Goal: Task Accomplishment & Management: Manage account settings

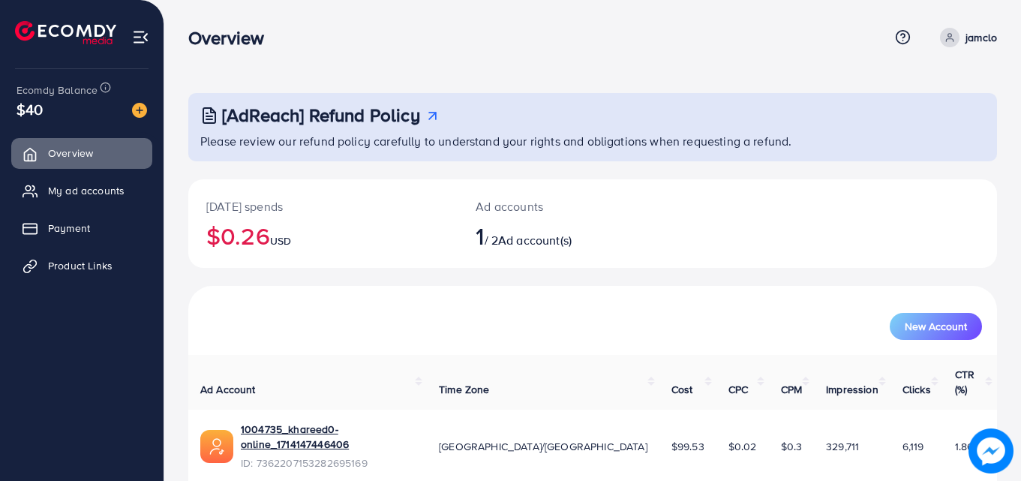
scroll to position [35, 0]
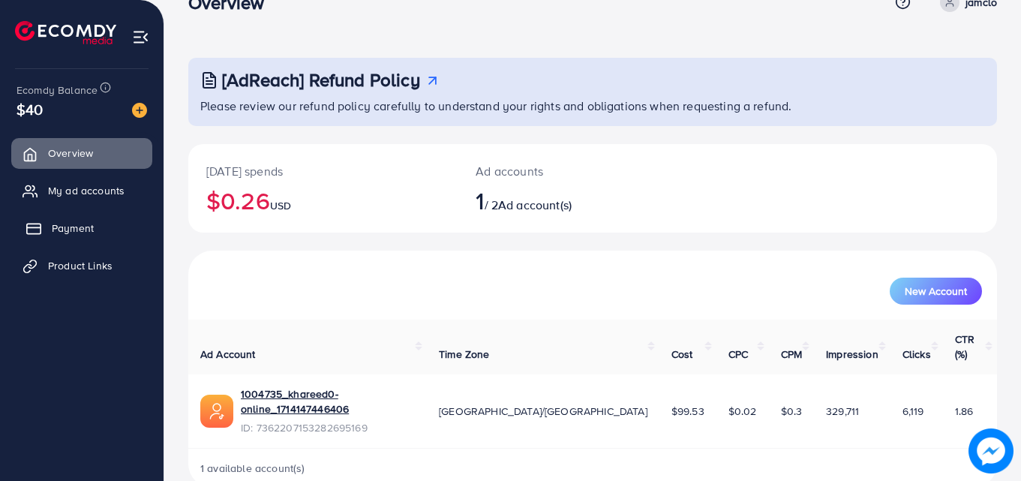
click at [59, 218] on link "Payment" at bounding box center [81, 228] width 141 height 30
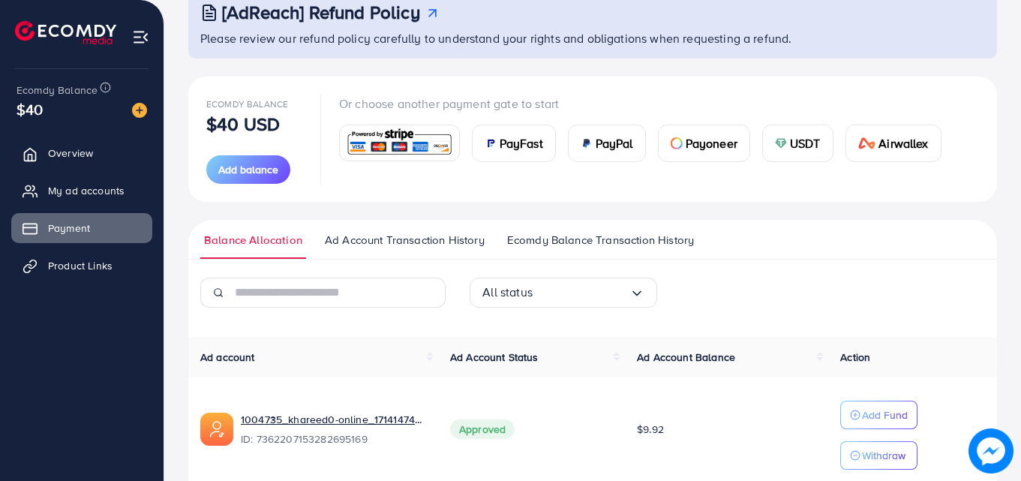
scroll to position [152, 0]
